Goal: Book appointment/travel/reservation

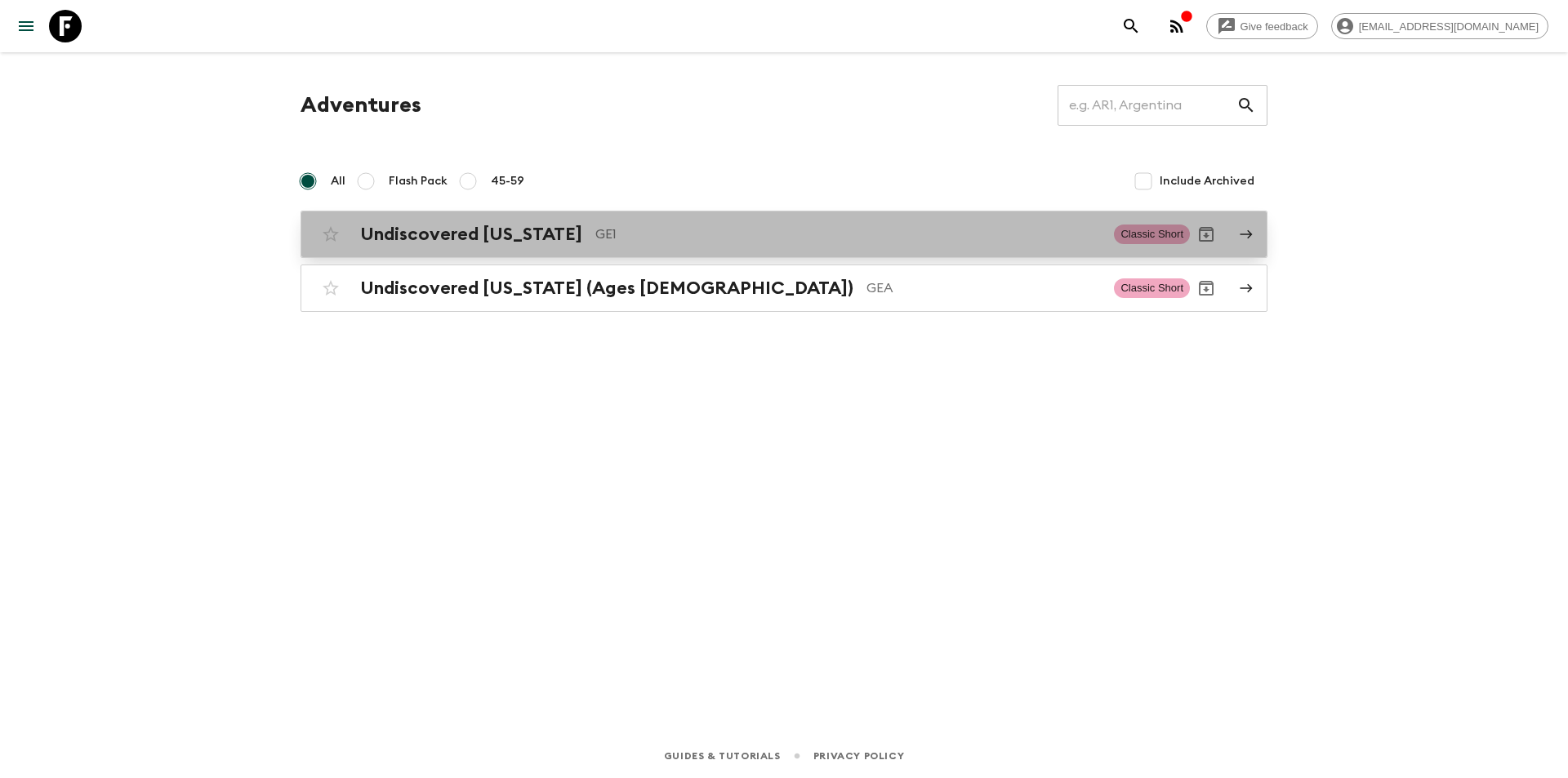
click at [456, 226] on h2 "Undiscovered [US_STATE]" at bounding box center [471, 234] width 222 height 21
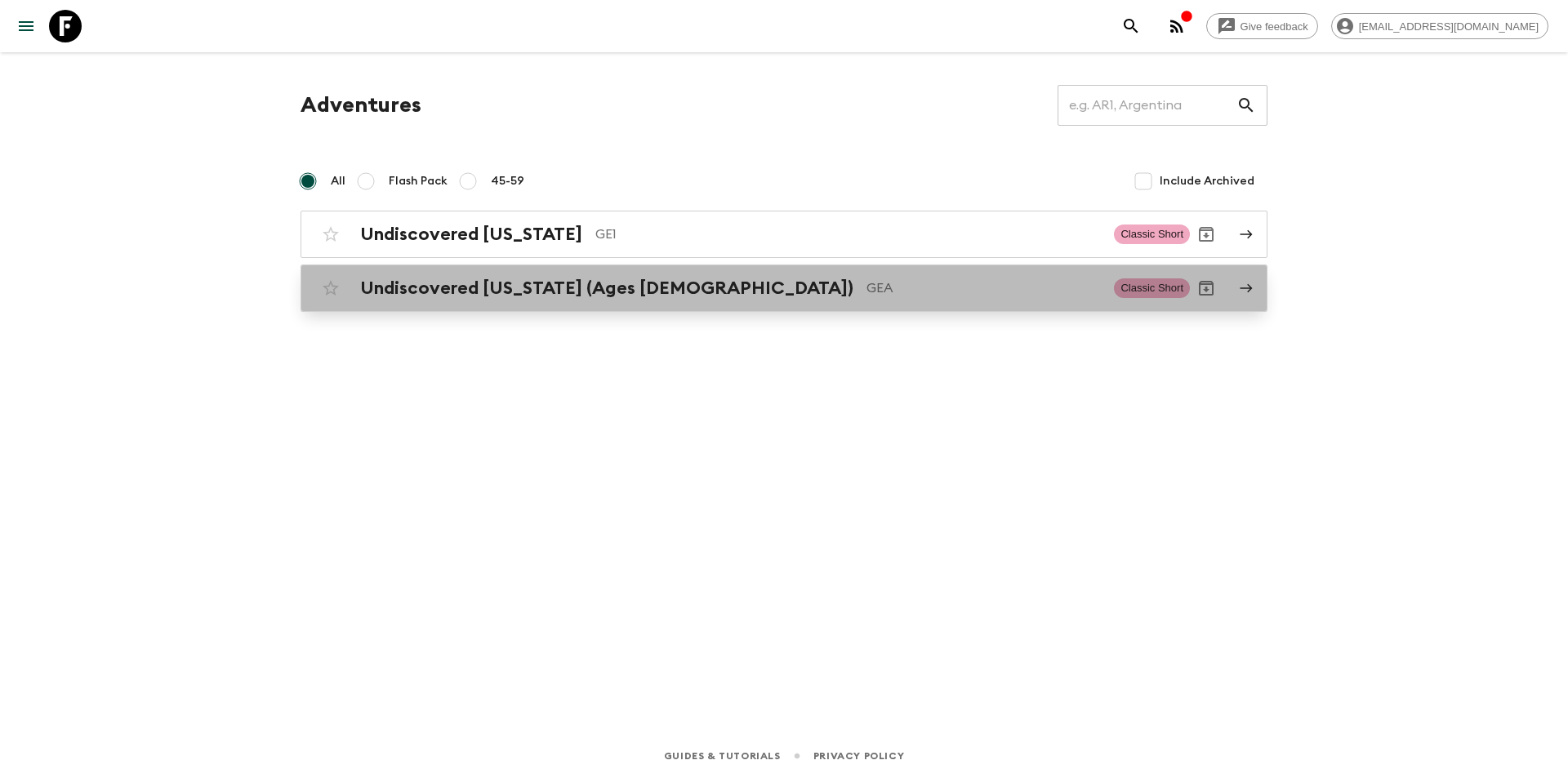
click at [477, 299] on div "Undiscovered [US_STATE] (Ages [DEMOGRAPHIC_DATA]) GEA Classic Short" at bounding box center [752, 288] width 875 height 33
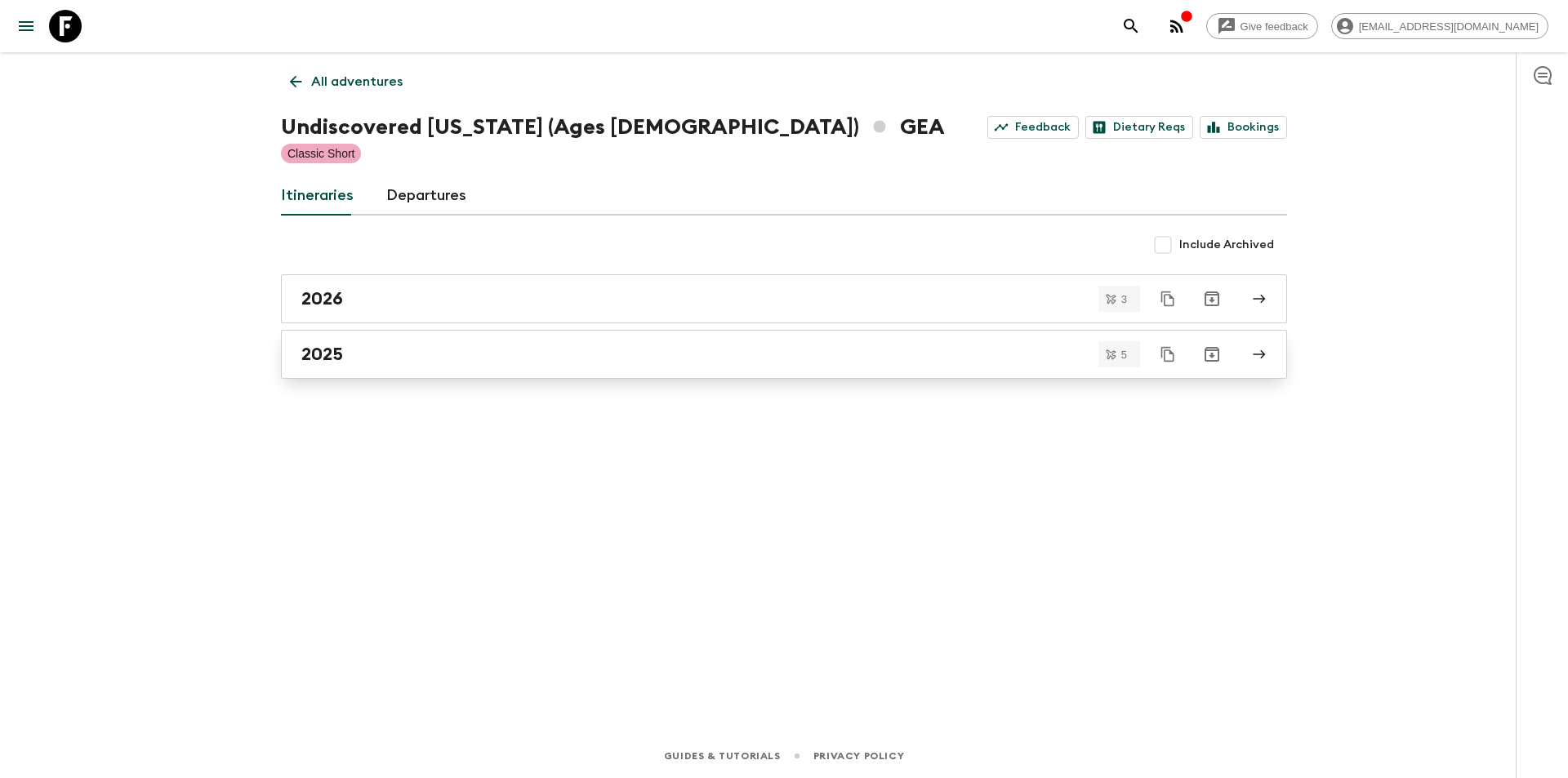
click at [379, 353] on div "2025" at bounding box center [768, 354] width 935 height 21
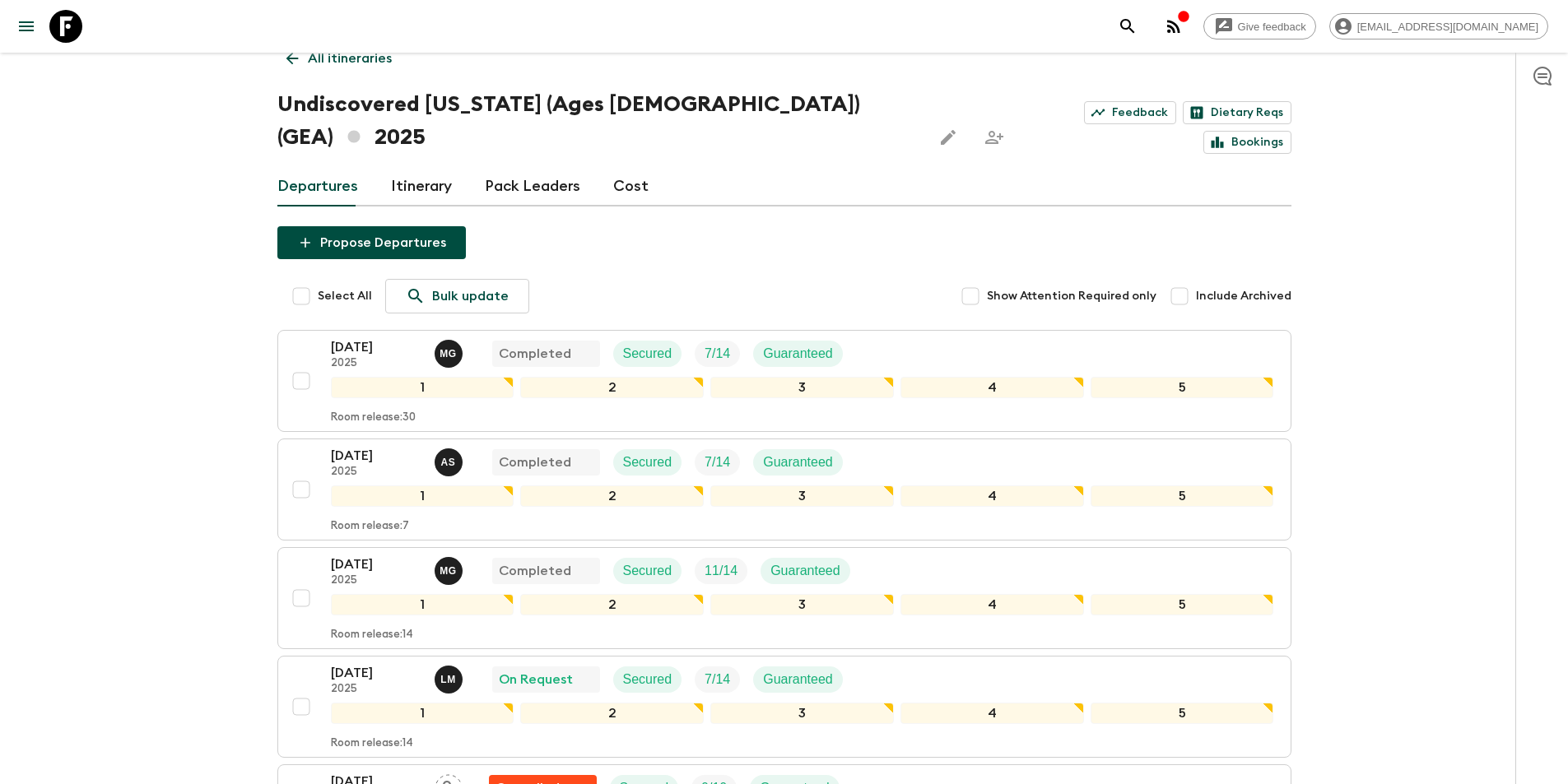
scroll to position [164, 0]
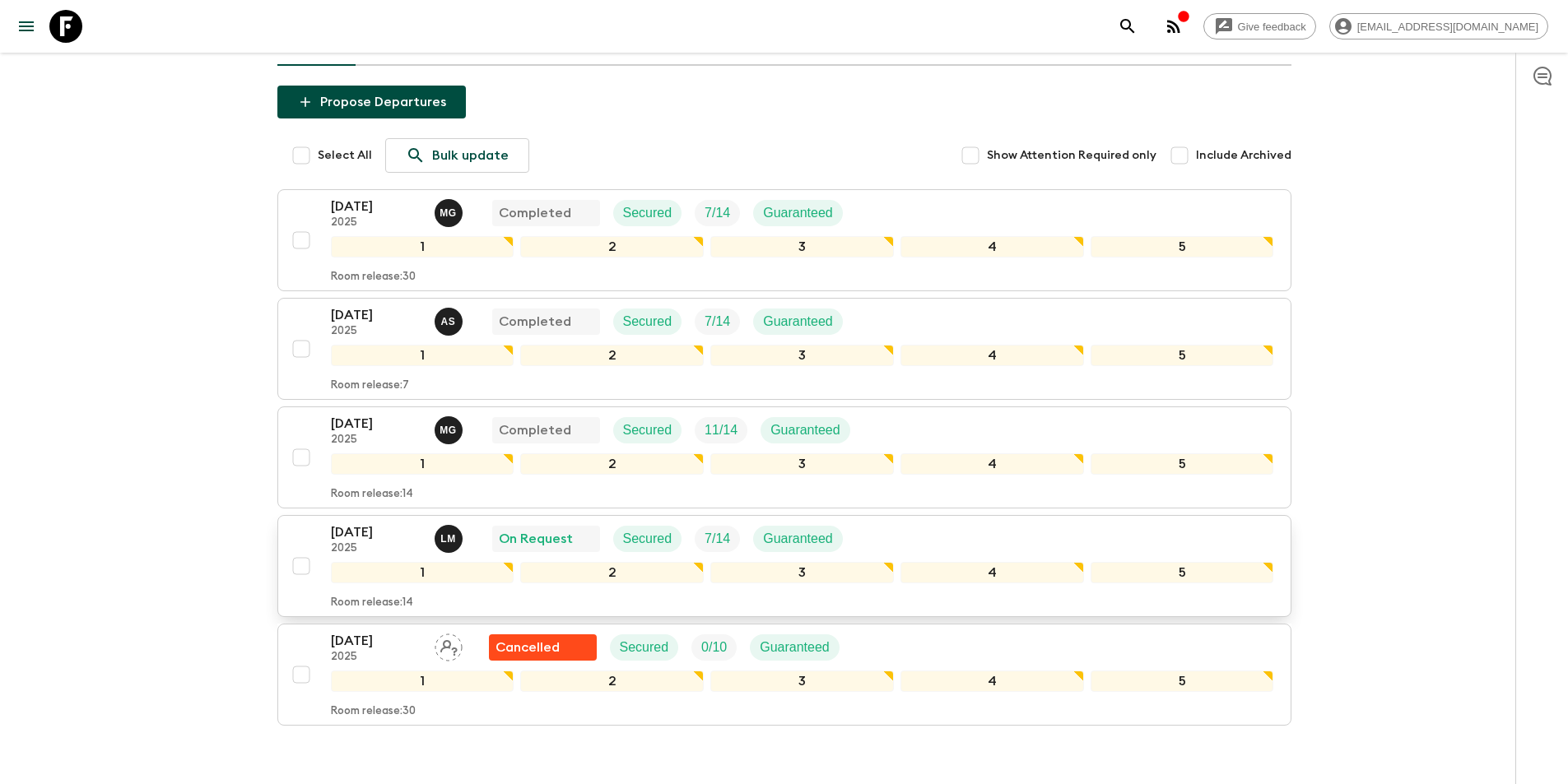
click at [350, 522] on p "[DATE]" at bounding box center [376, 532] width 90 height 20
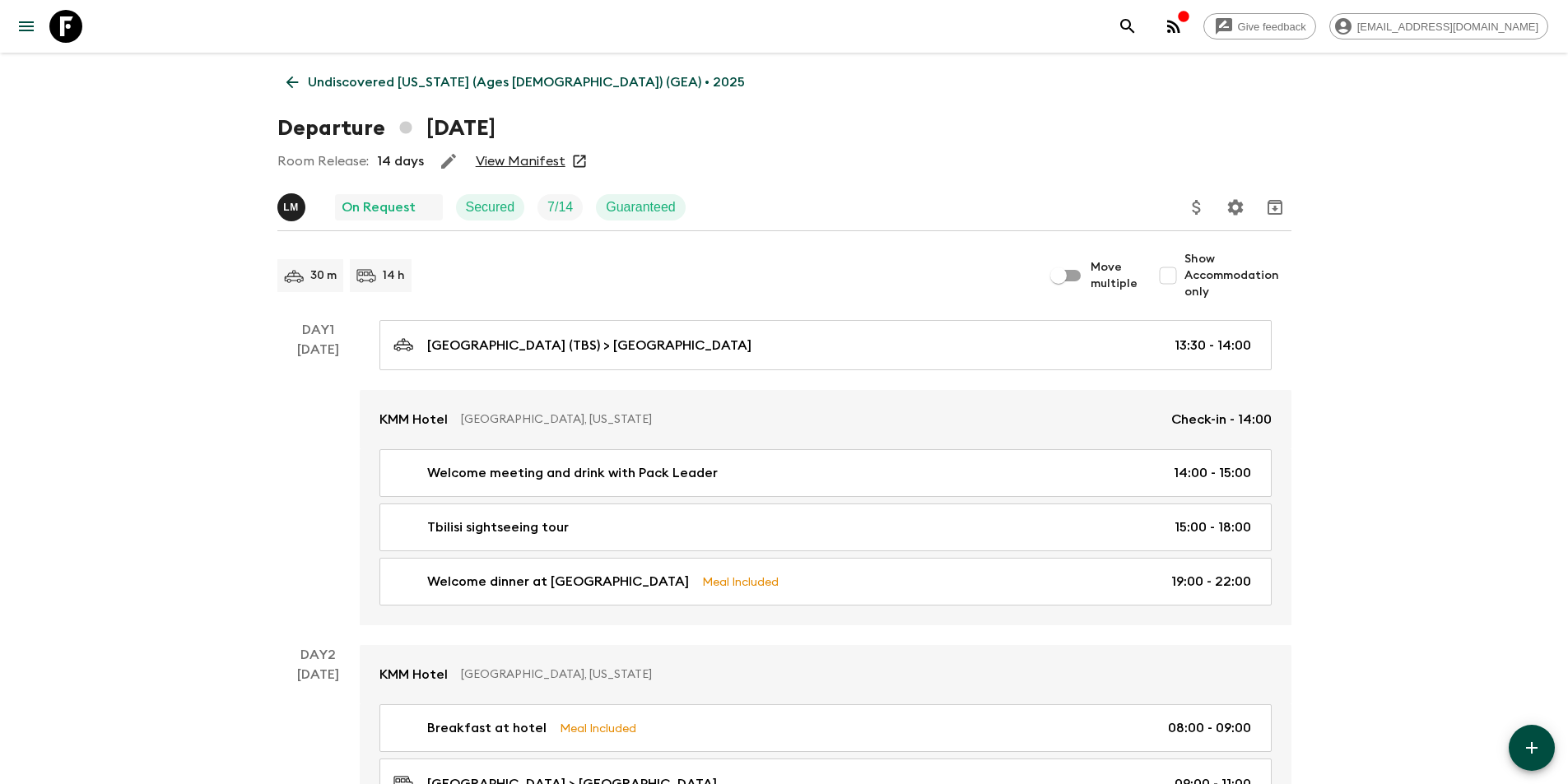
click at [520, 153] on link "View Manifest" at bounding box center [520, 161] width 90 height 16
